Goal: Information Seeking & Learning: Check status

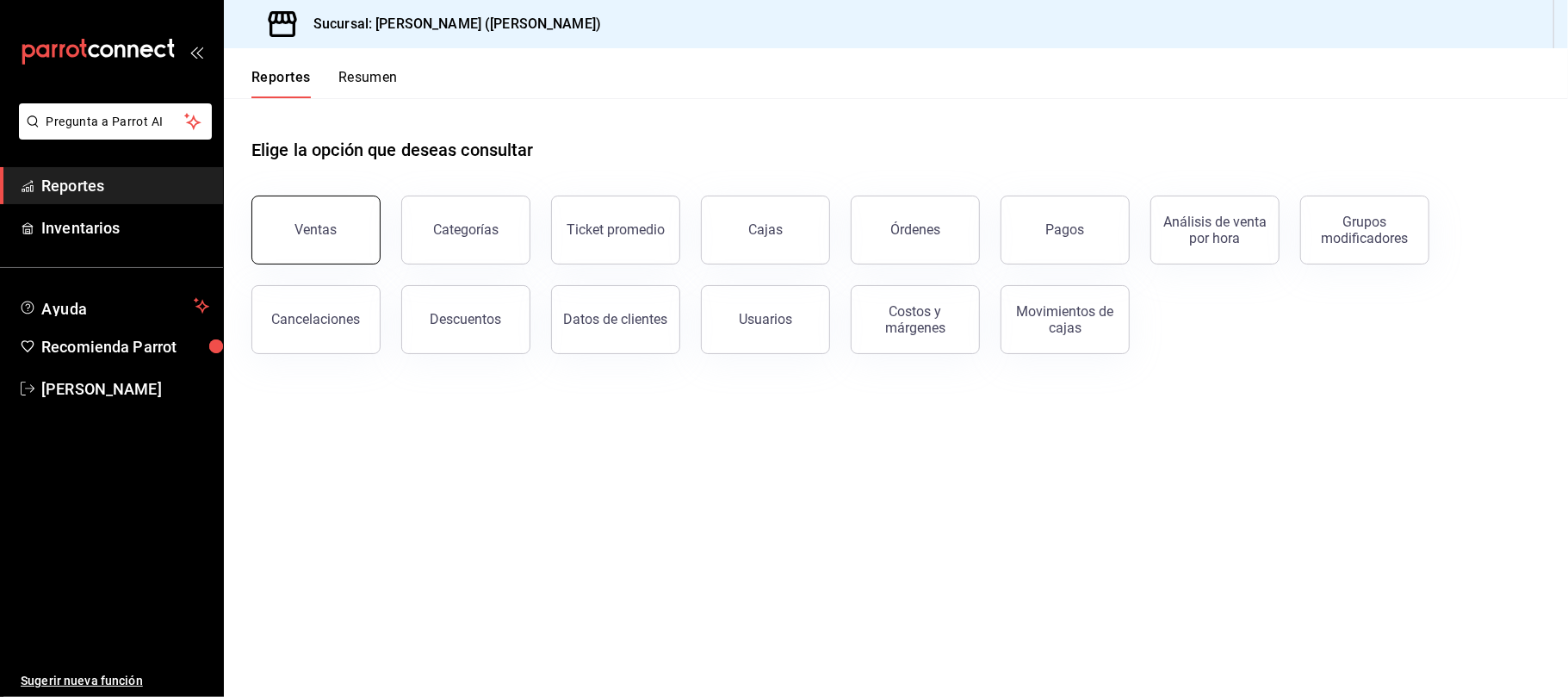
click at [350, 249] on button "Ventas" at bounding box center [316, 230] width 129 height 68
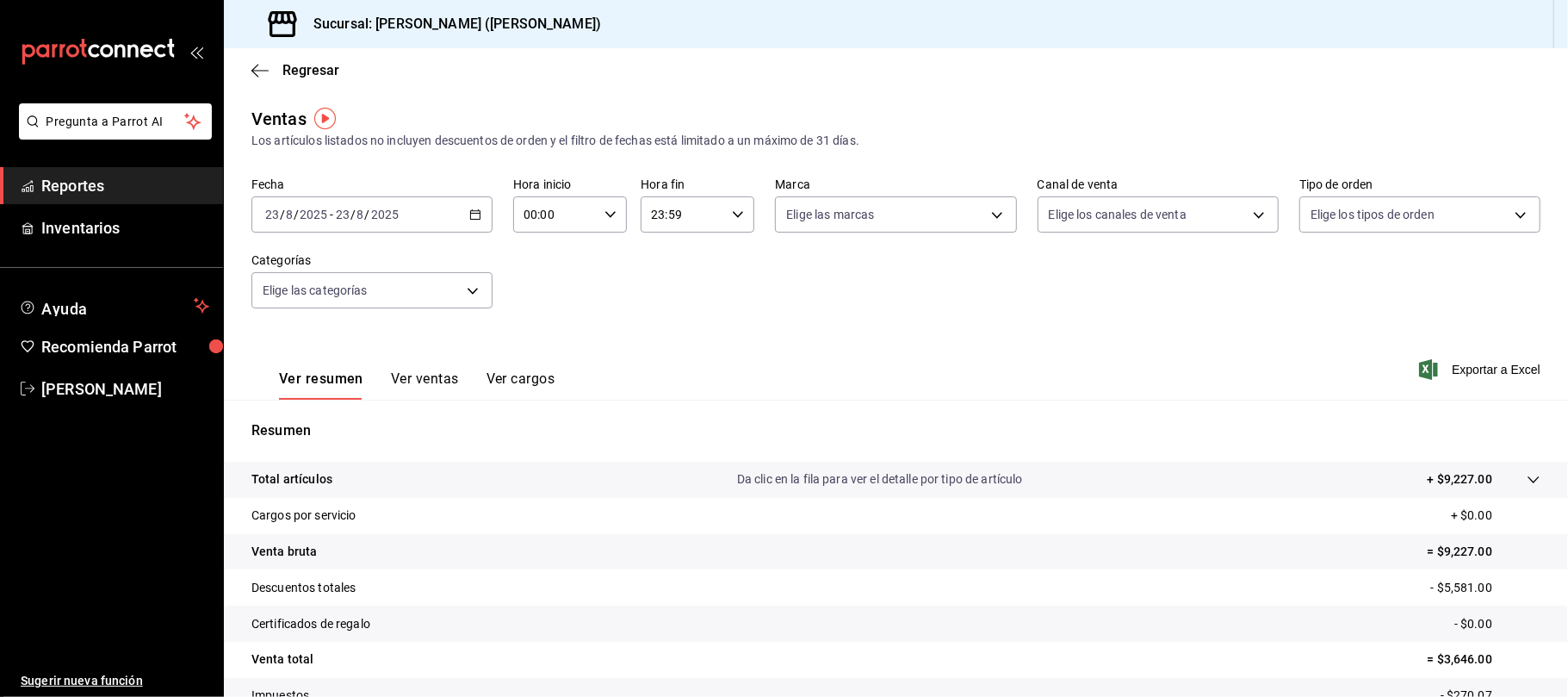
click at [420, 378] on button "Ver ventas" at bounding box center [425, 384] width 68 height 29
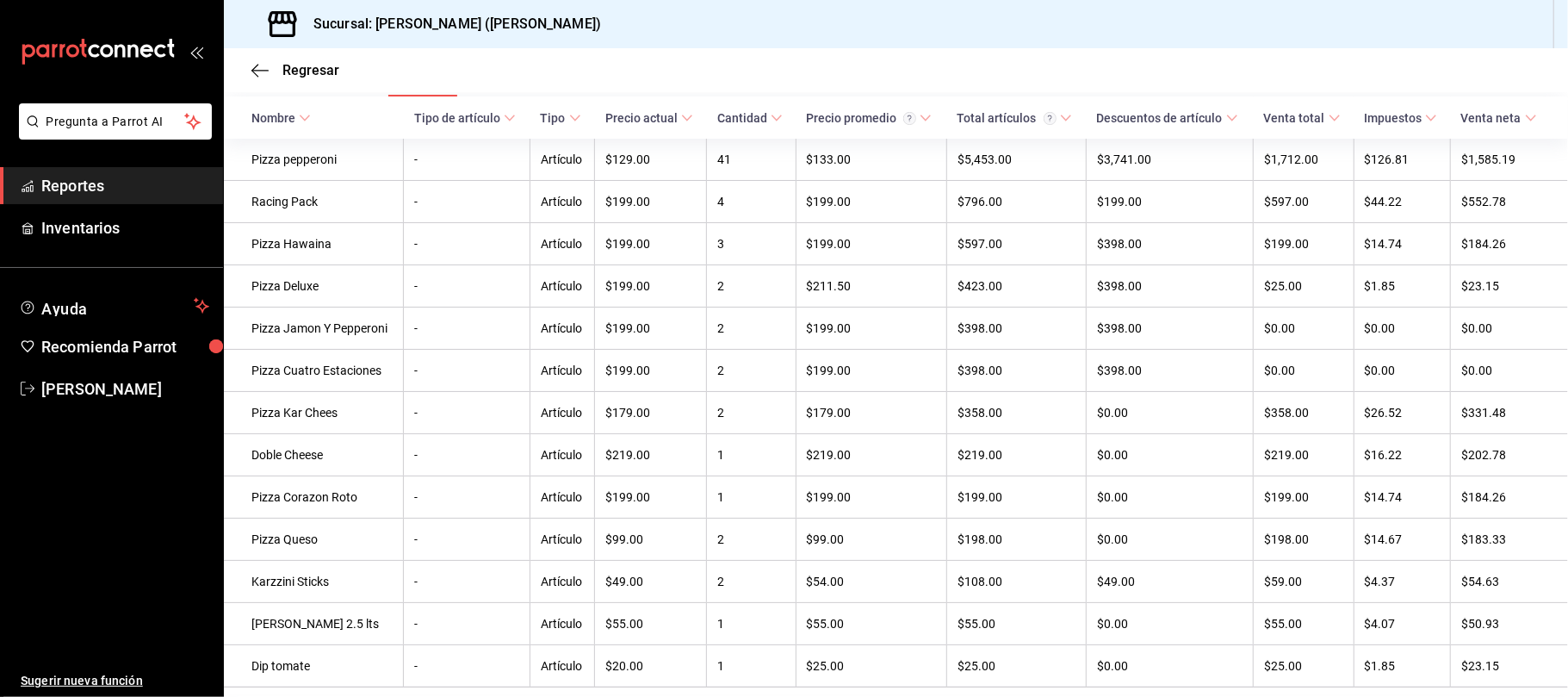
scroll to position [344, 0]
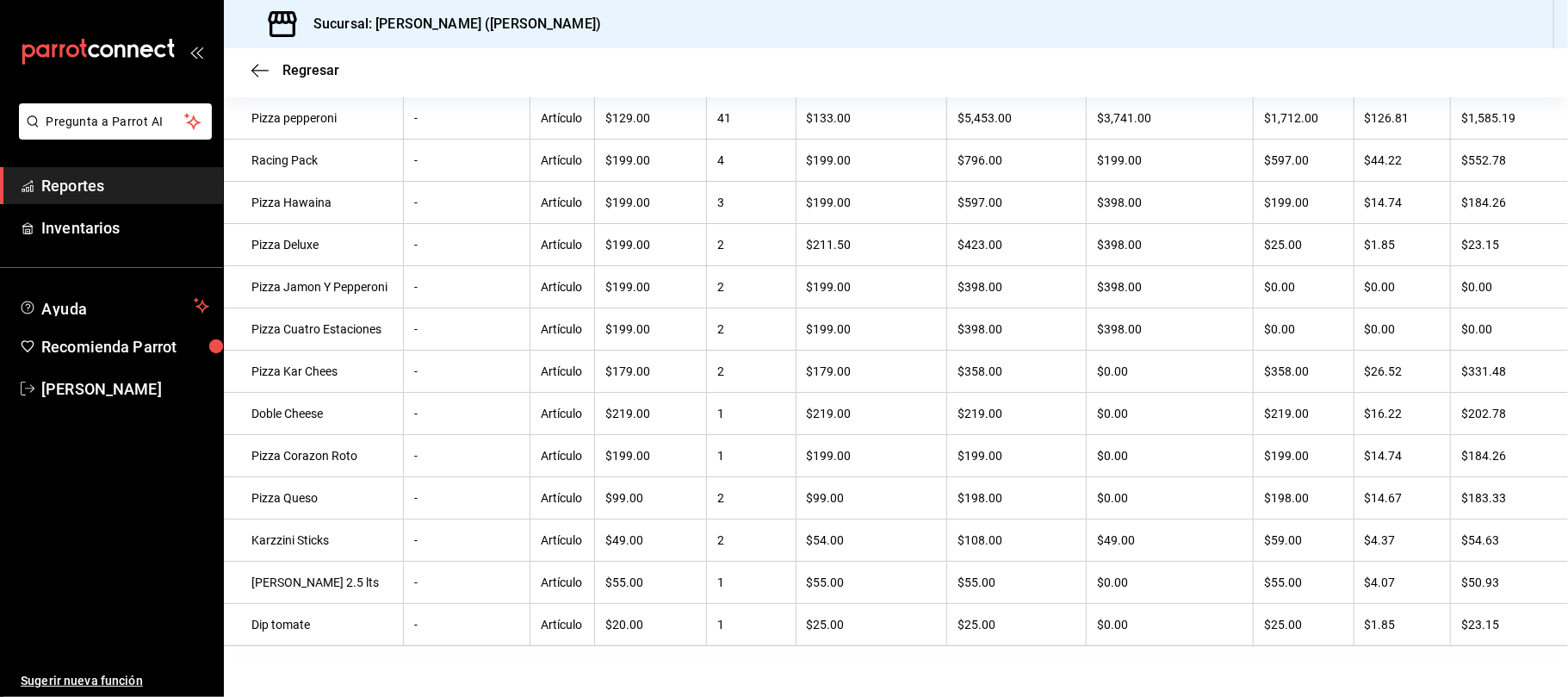
scroll to position [229, 0]
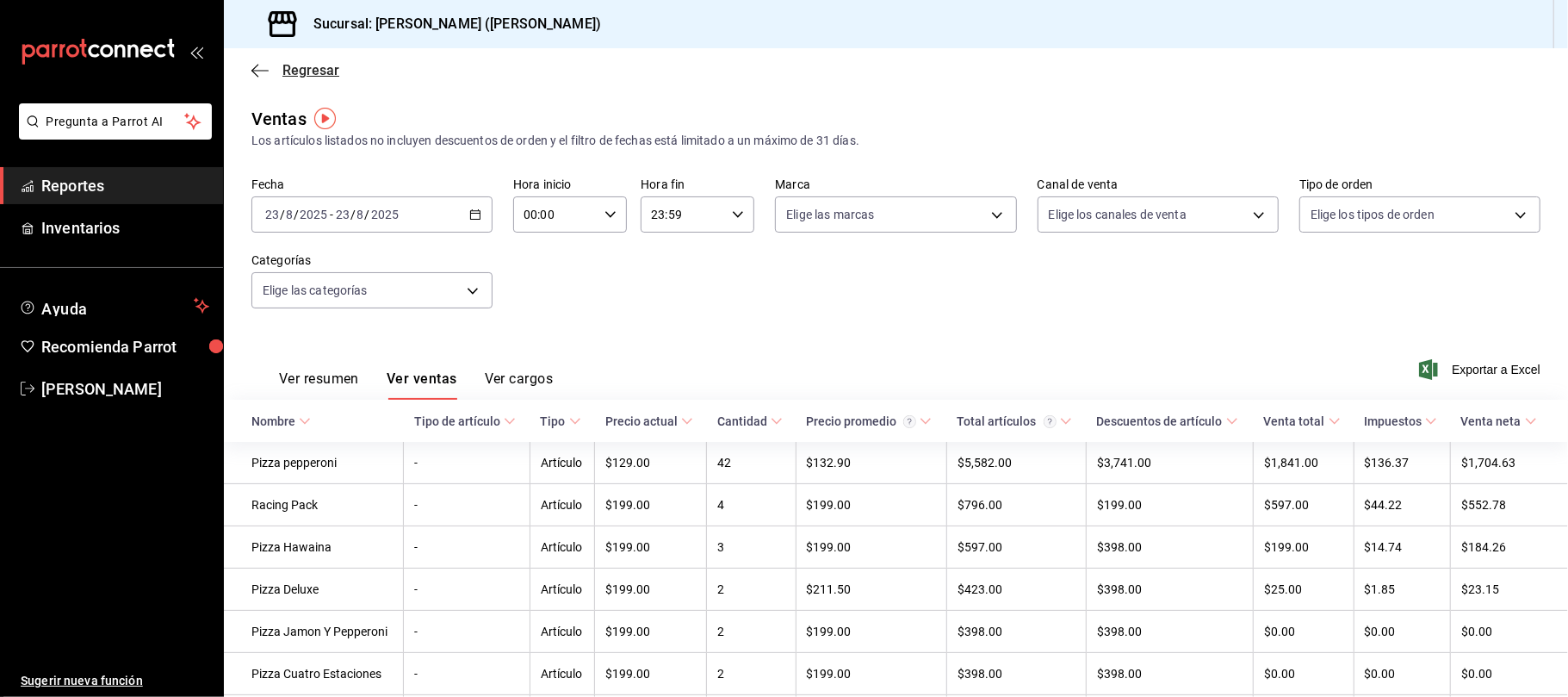
click at [315, 72] on span "Regresar" at bounding box center [311, 69] width 57 height 16
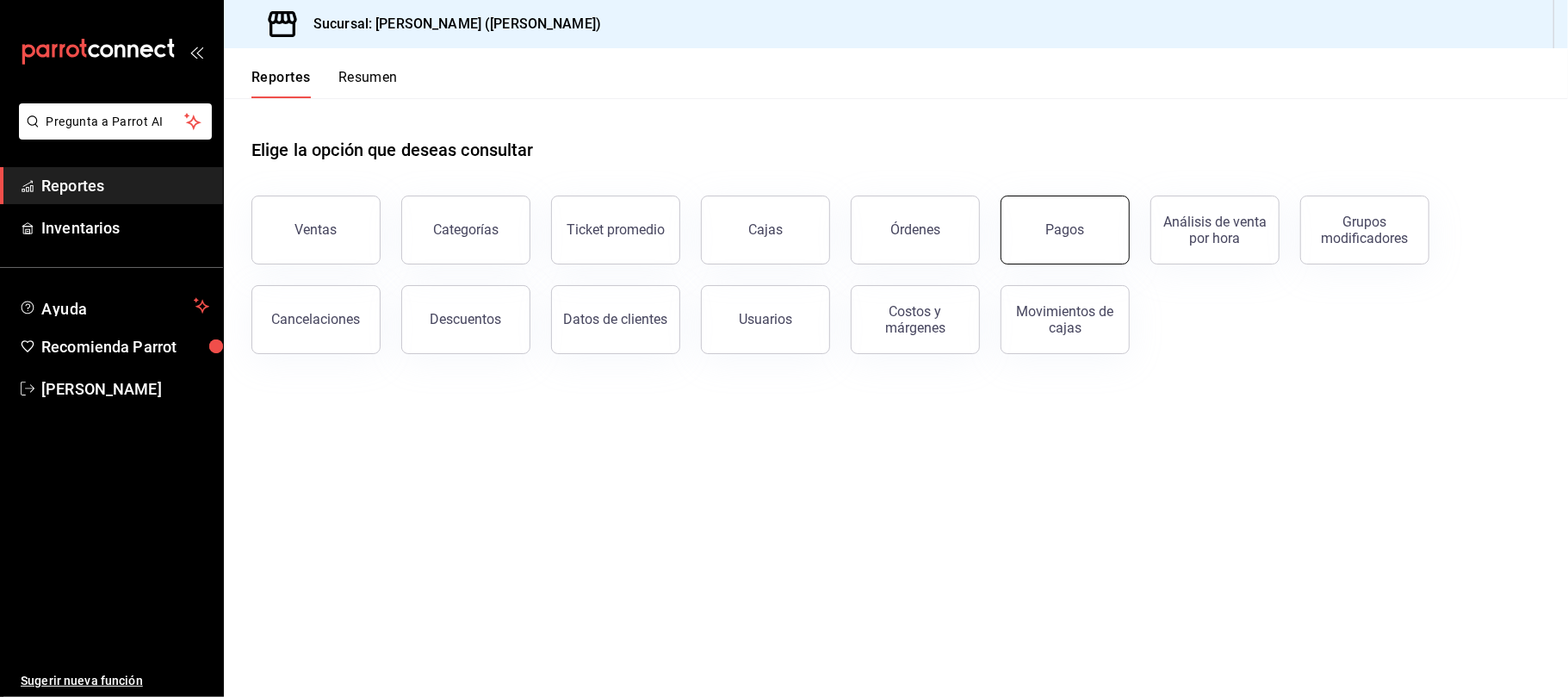
click at [1011, 242] on button "Pagos" at bounding box center [1065, 230] width 129 height 68
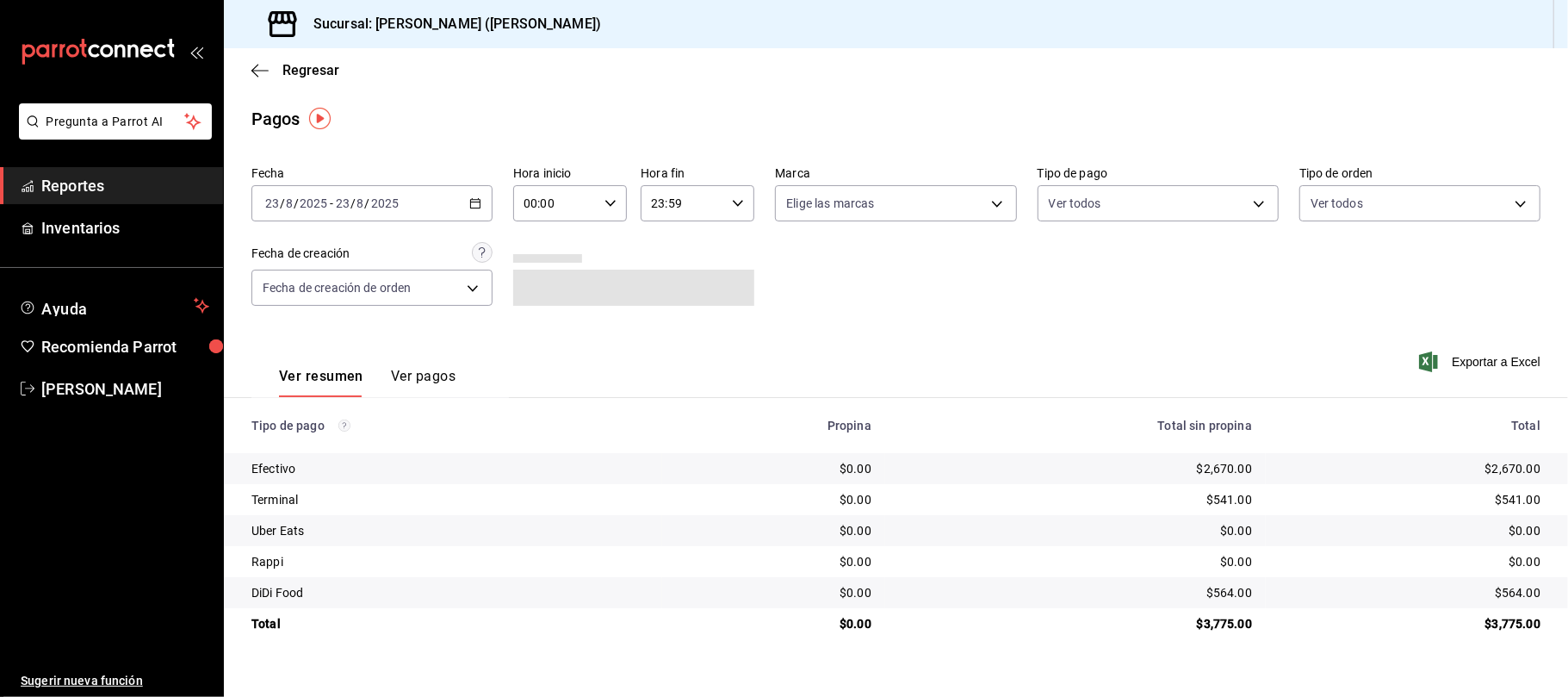
click at [1146, 297] on div "Fecha 2025-08-23 23 / 8 / 2025 - 2025-08-23 23 / 8 / 2025 Hora inicio 00:00 Hor…" at bounding box center [896, 243] width 1289 height 167
click at [278, 85] on div "Regresar" at bounding box center [896, 70] width 1345 height 44
click at [297, 68] on span "Regresar" at bounding box center [311, 69] width 57 height 16
